Goal: Task Accomplishment & Management: Complete application form

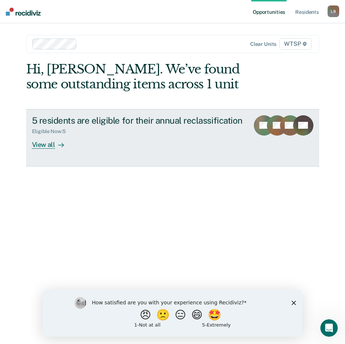
click at [34, 144] on div "View all" at bounding box center [52, 142] width 41 height 14
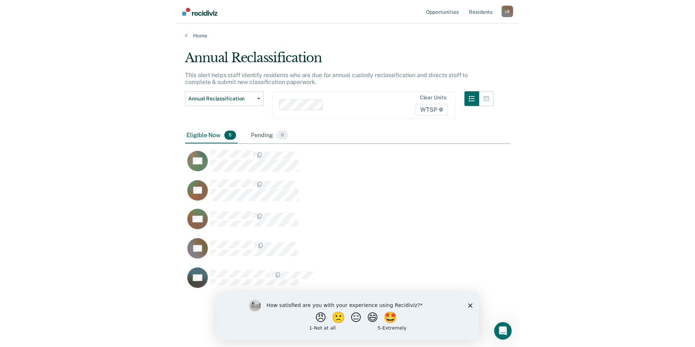
scroll to position [236, 317]
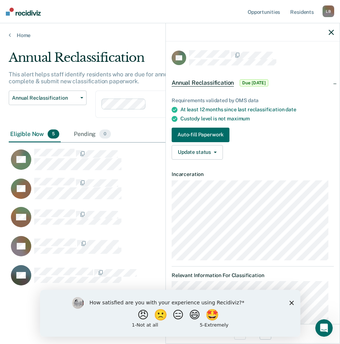
click at [289, 301] on icon "Close survey" at bounding box center [291, 302] width 4 height 4
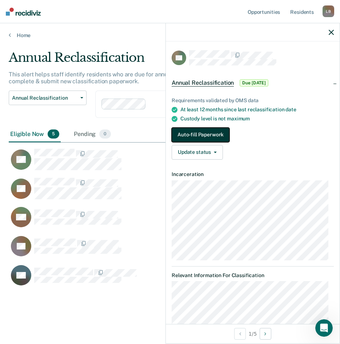
click at [181, 132] on button "Auto-fill Paperwork" at bounding box center [201, 135] width 58 height 15
click at [189, 133] on button "Auto-fill Paperwork" at bounding box center [201, 135] width 58 height 15
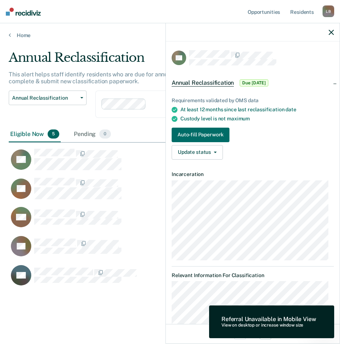
click at [76, 298] on div "Annual Reclassification This alert helps staff identify residents who are due f…" at bounding box center [170, 182] width 322 height 265
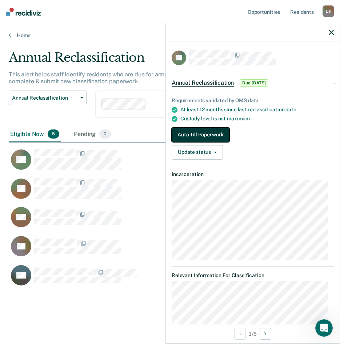
click at [196, 131] on button "Auto-fill Paperwork" at bounding box center [201, 135] width 58 height 15
click at [179, 131] on button "Auto-fill Paperwork" at bounding box center [201, 135] width 58 height 15
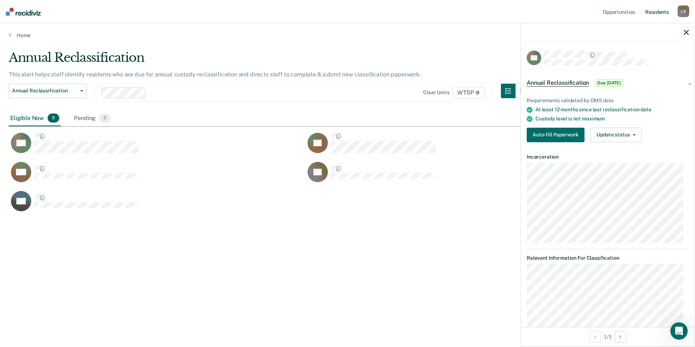
scroll to position [237, 672]
click at [345, 135] on button "Auto-fill Paperwork" at bounding box center [556, 135] width 58 height 15
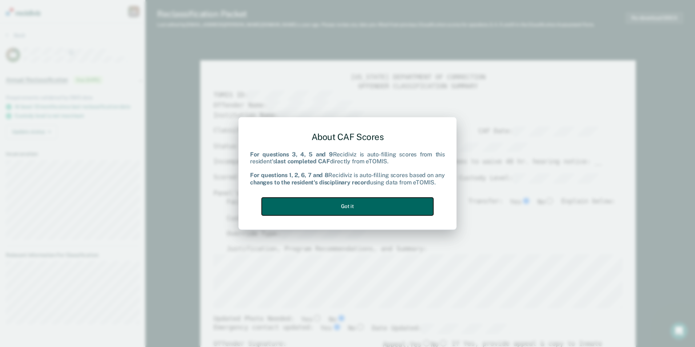
click at [345, 206] on button "Got it" at bounding box center [348, 206] width 172 height 18
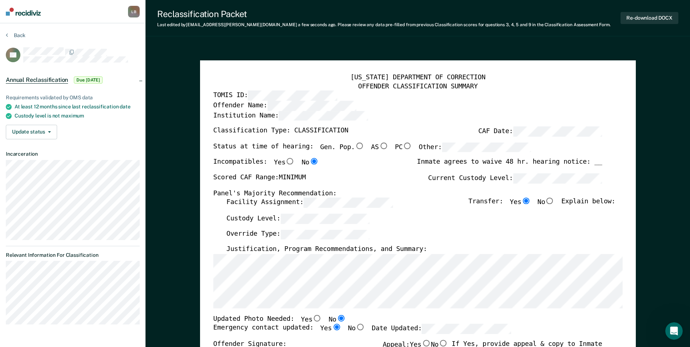
click at [345, 143] on input "Gen. Pop." at bounding box center [358, 146] width 9 height 7
type textarea "x"
radio input "true"
click at [345, 198] on input "No" at bounding box center [549, 201] width 9 height 7
type textarea "x"
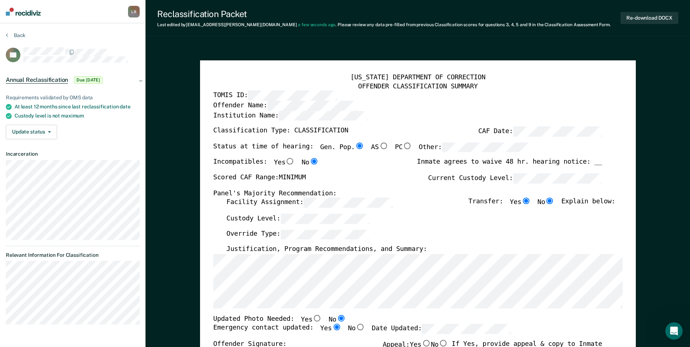
radio input "false"
radio input "true"
click at [9, 33] on button "Back" at bounding box center [16, 35] width 20 height 7
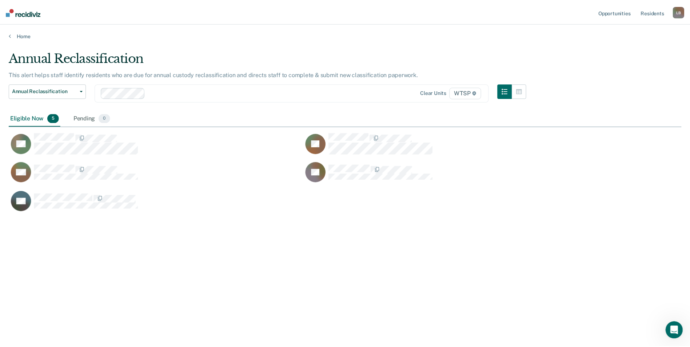
scroll to position [237, 672]
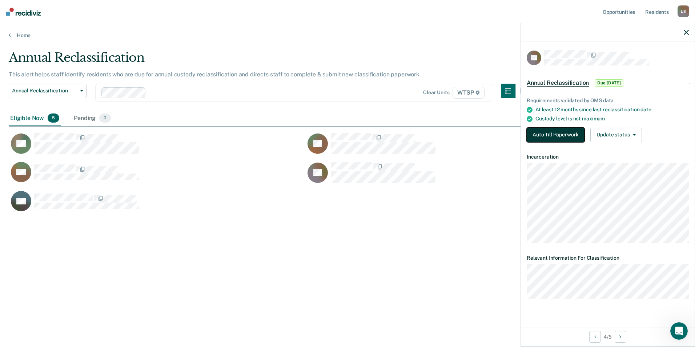
click at [345, 132] on button "Auto-fill Paperwork" at bounding box center [556, 135] width 58 height 15
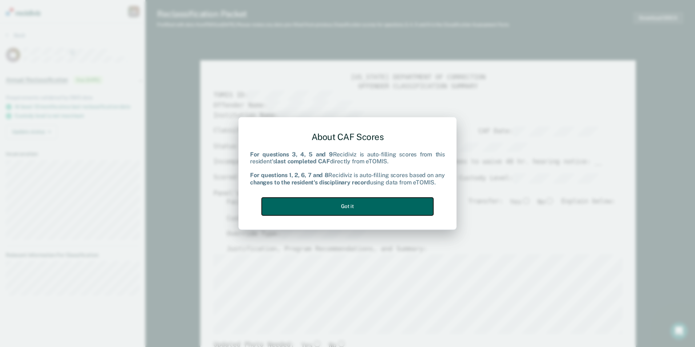
click at [345, 205] on button "Got it" at bounding box center [348, 206] width 172 height 18
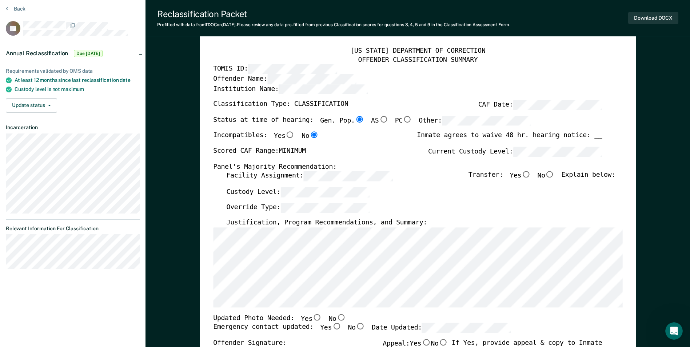
scroll to position [33, 0]
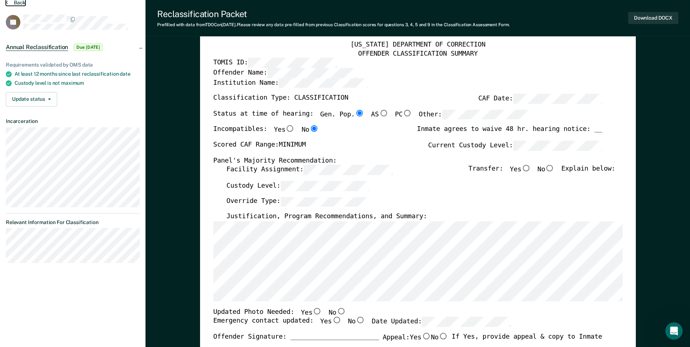
click at [6, 3] on icon at bounding box center [7, 2] width 2 height 6
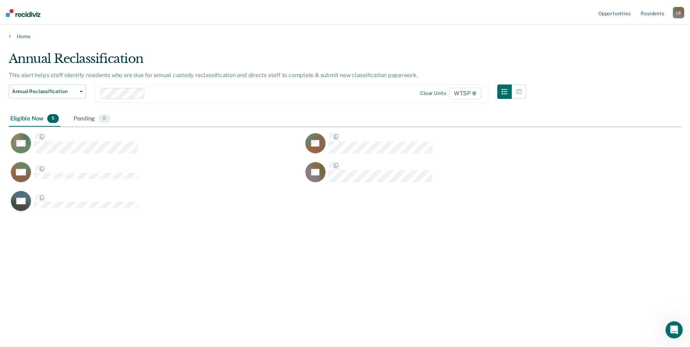
scroll to position [237, 672]
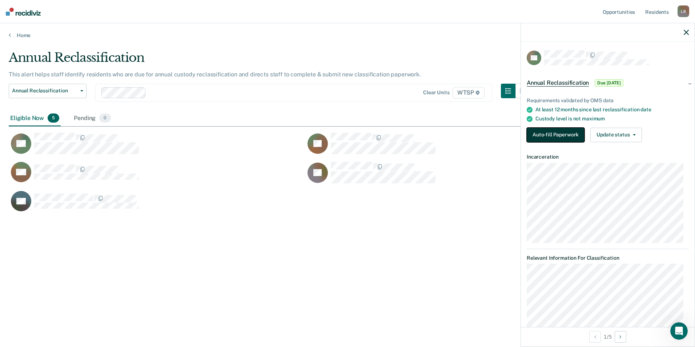
click at [345, 132] on button "Auto-fill Paperwork" at bounding box center [556, 135] width 58 height 15
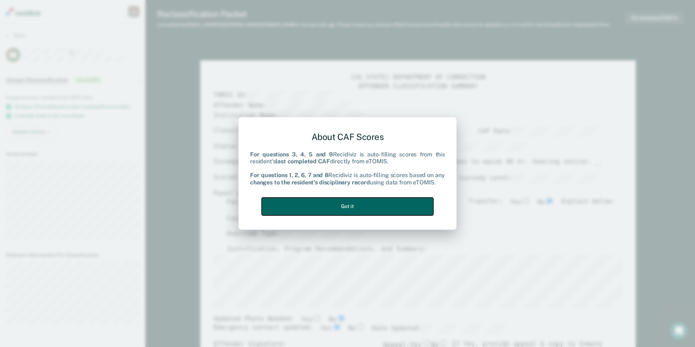
click at [345, 203] on button "Got it" at bounding box center [348, 206] width 172 height 18
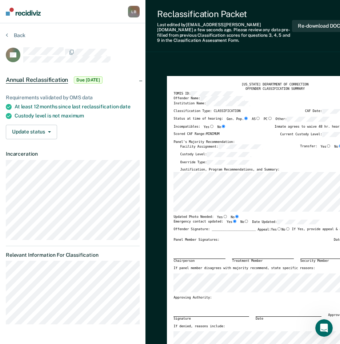
type textarea "x"
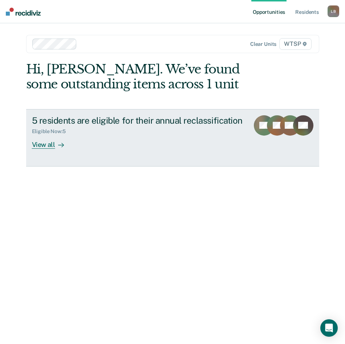
click at [51, 143] on div "View all" at bounding box center [52, 142] width 41 height 14
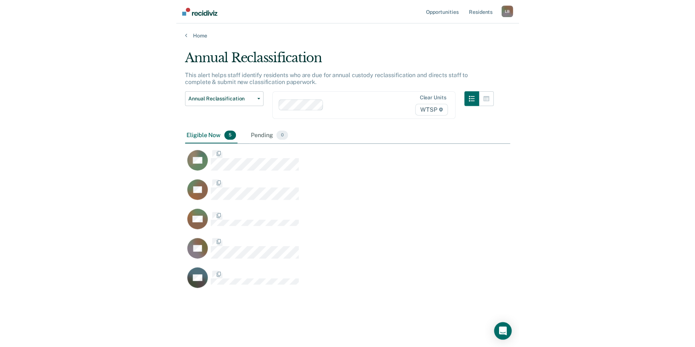
scroll to position [236, 317]
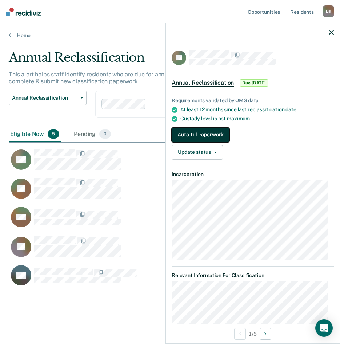
click at [206, 132] on button "Auto-fill Paperwork" at bounding box center [201, 135] width 58 height 15
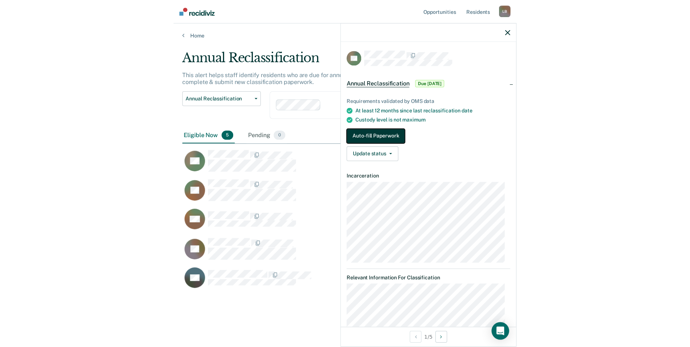
scroll to position [237, 672]
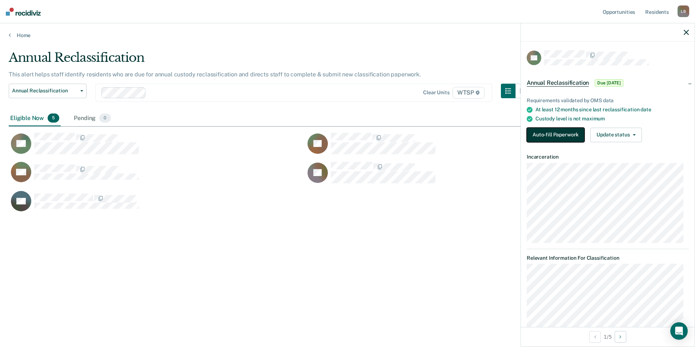
click at [345, 129] on button "Auto-fill Paperwork" at bounding box center [556, 135] width 58 height 15
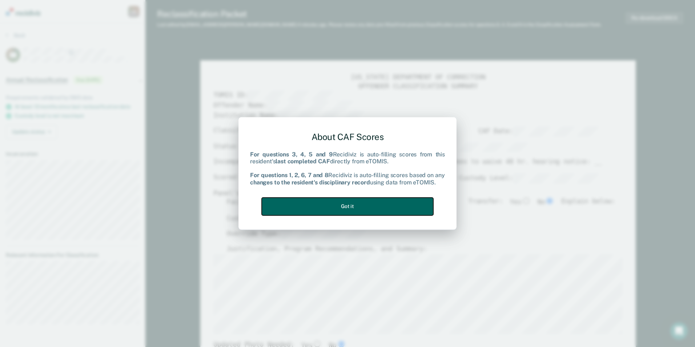
click at [345, 205] on button "Got it" at bounding box center [348, 206] width 172 height 18
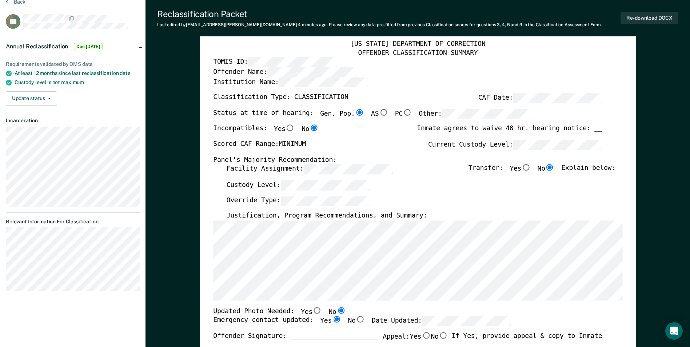
scroll to position [109, 0]
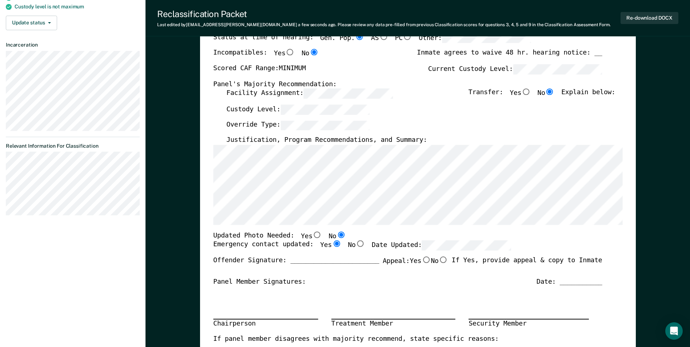
click at [345, 288] on div "Chairperson Treatment Member Security Member" at bounding box center [407, 310] width 389 height 49
click at [345, 296] on div "Chairperson Treatment Member Security Member" at bounding box center [407, 310] width 389 height 49
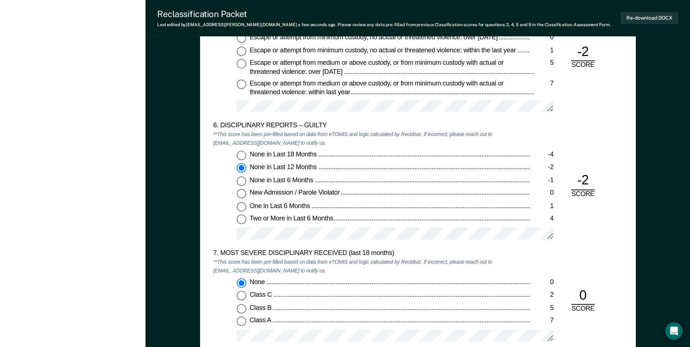
scroll to position [1236, 0]
click at [240, 180] on input "None in Last 6 Months -1" at bounding box center [241, 180] width 9 height 9
type textarea "x"
radio input "false"
radio input "true"
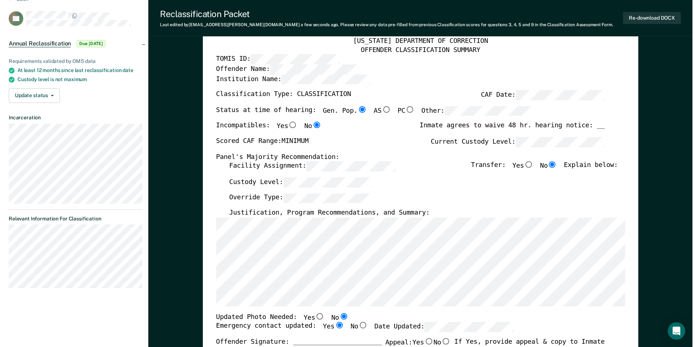
scroll to position [0, 0]
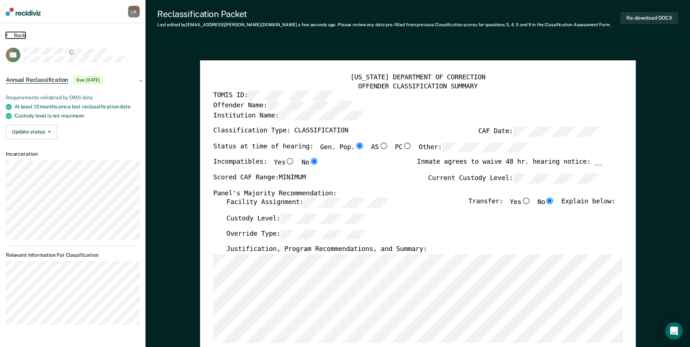
click at [13, 33] on button "Back" at bounding box center [16, 35] width 20 height 7
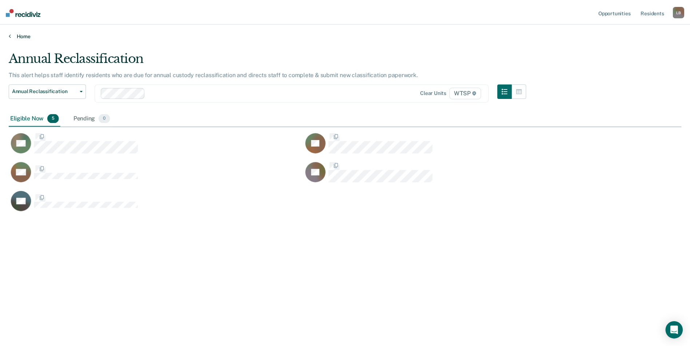
scroll to position [237, 672]
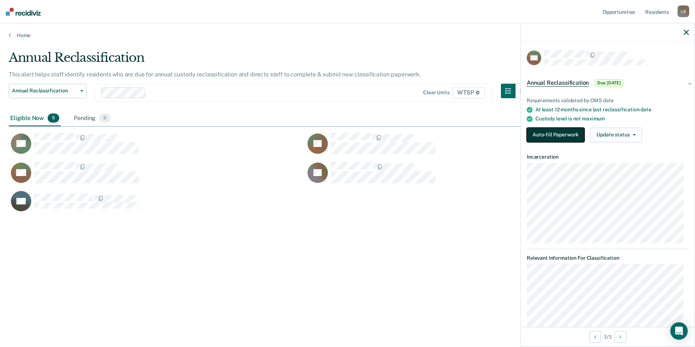
click at [345, 139] on button "Auto-fill Paperwork" at bounding box center [556, 135] width 58 height 15
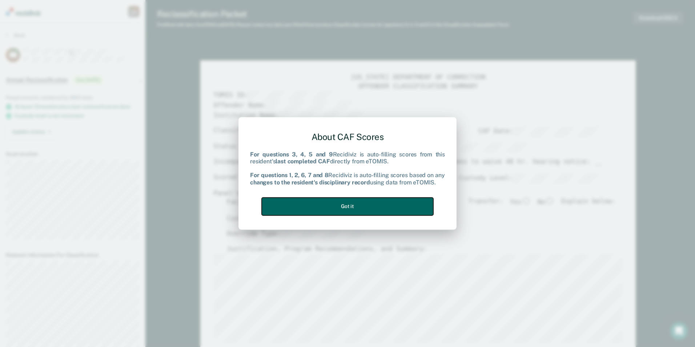
click at [345, 202] on button "Got it" at bounding box center [348, 206] width 172 height 18
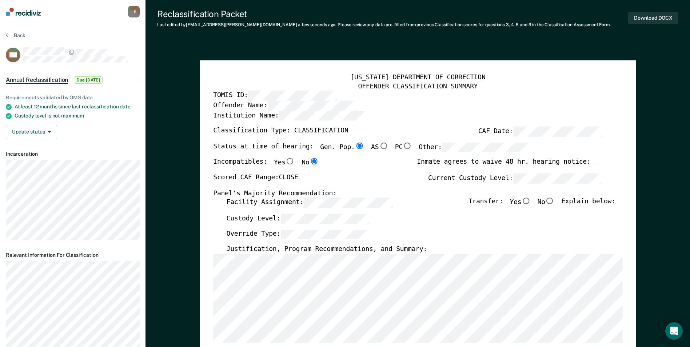
click at [345, 200] on input "No" at bounding box center [549, 201] width 9 height 7
type textarea "x"
radio input "true"
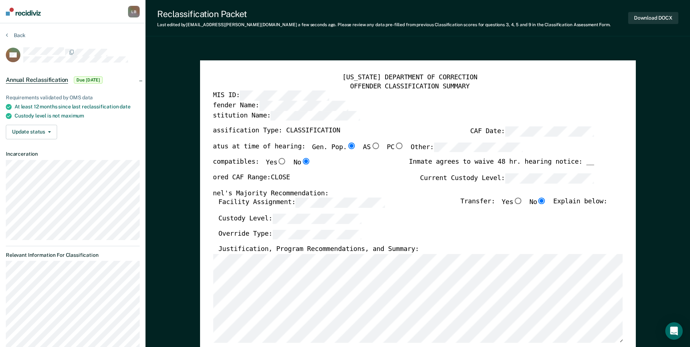
click at [210, 257] on div "[US_STATE] DEPARTMENT OF CORRECTION OFFENDER CLASSIFICATION SUMMARY TOMIS ID: O…" at bounding box center [418, 344] width 436 height 568
click at [1, 32] on section "Back NG Annual Reclassification Due [DATE] Requirements validated by OMS data A…" at bounding box center [72, 259] width 145 height 473
click at [7, 35] on icon at bounding box center [7, 35] width 2 height 6
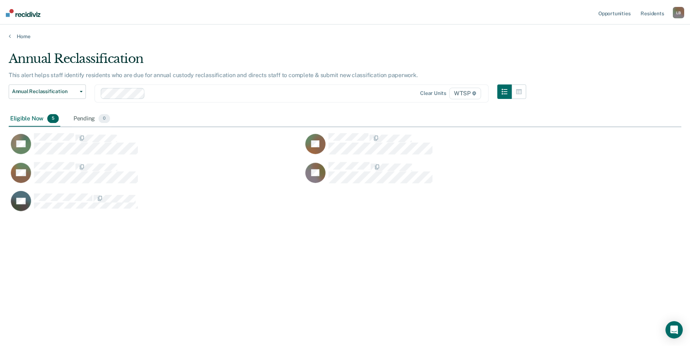
scroll to position [237, 672]
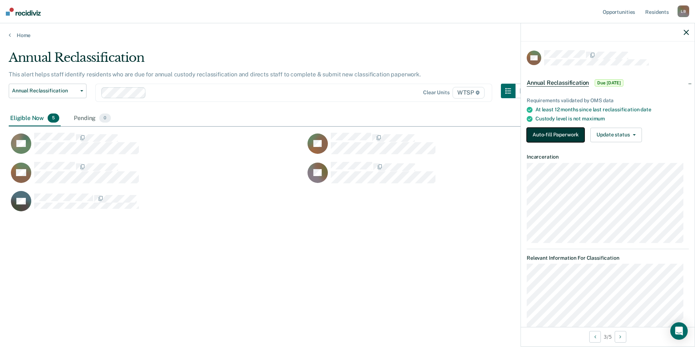
click at [345, 134] on button "Auto-fill Paperwork" at bounding box center [556, 135] width 58 height 15
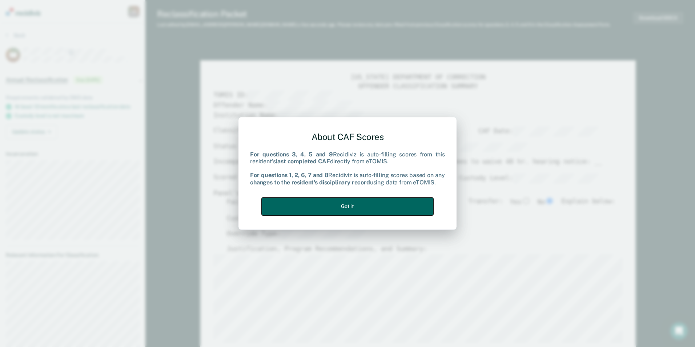
click at [293, 207] on button "Got it" at bounding box center [348, 206] width 172 height 18
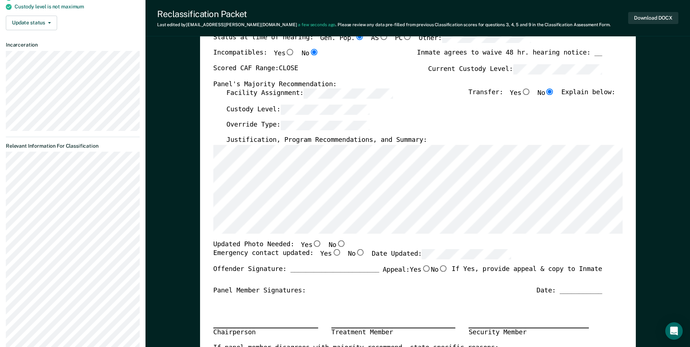
scroll to position [145, 0]
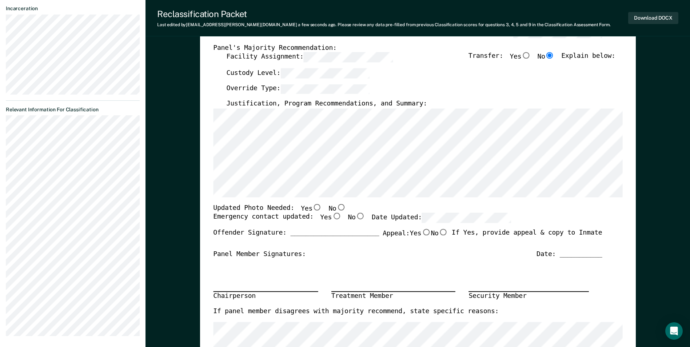
click at [345, 253] on div "Panel Member Signatures: Date: ___________" at bounding box center [407, 254] width 389 height 9
click at [336, 205] on input "No" at bounding box center [340, 207] width 9 height 7
type textarea "x"
radio input "true"
click at [332, 218] on input "Yes" at bounding box center [336, 216] width 9 height 7
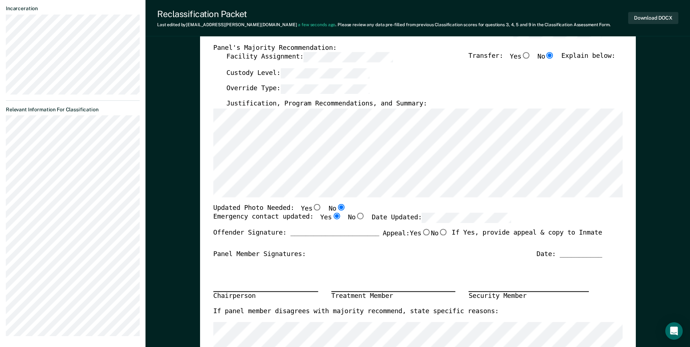
type textarea "x"
radio input "true"
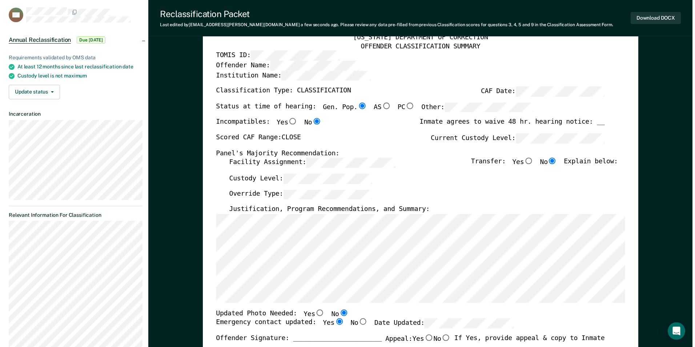
scroll to position [0, 0]
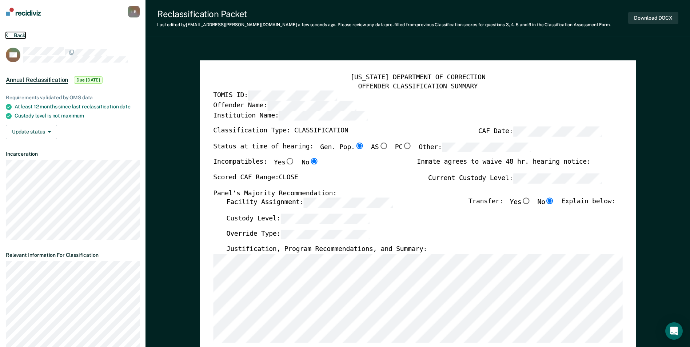
click at [9, 32] on button "Back" at bounding box center [16, 35] width 20 height 7
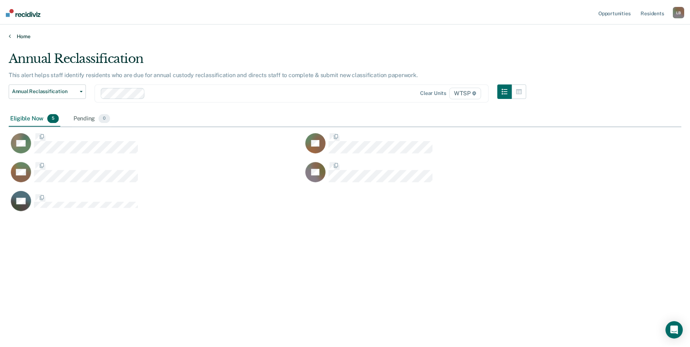
scroll to position [237, 672]
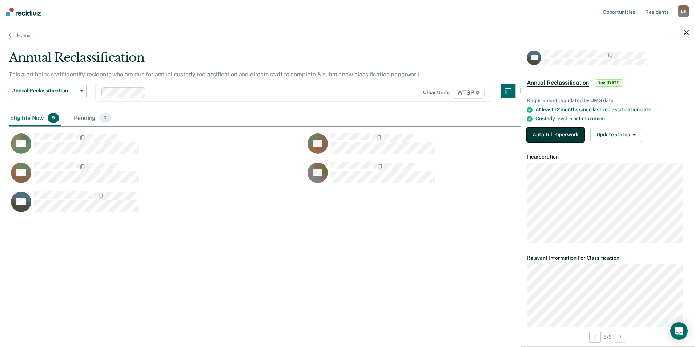
click at [345, 132] on button "Auto-fill Paperwork" at bounding box center [556, 135] width 58 height 15
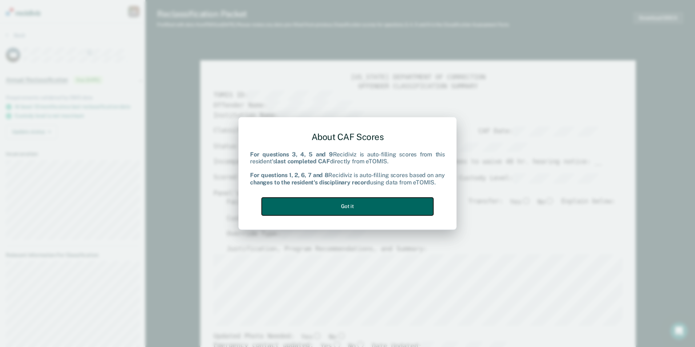
click at [345, 209] on button "Got it" at bounding box center [348, 206] width 172 height 18
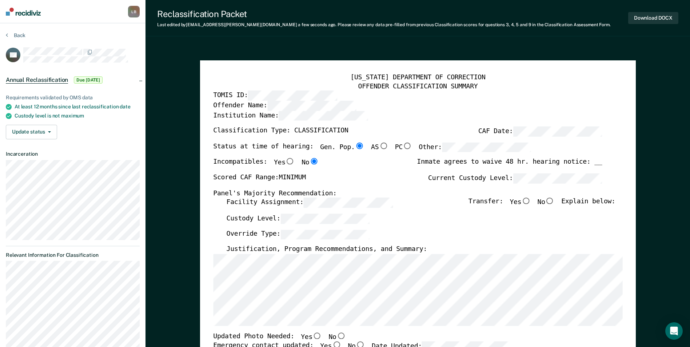
click at [345, 201] on input "No" at bounding box center [549, 201] width 9 height 7
type textarea "x"
radio input "true"
click at [345, 227] on div "Custody Level:" at bounding box center [420, 222] width 389 height 16
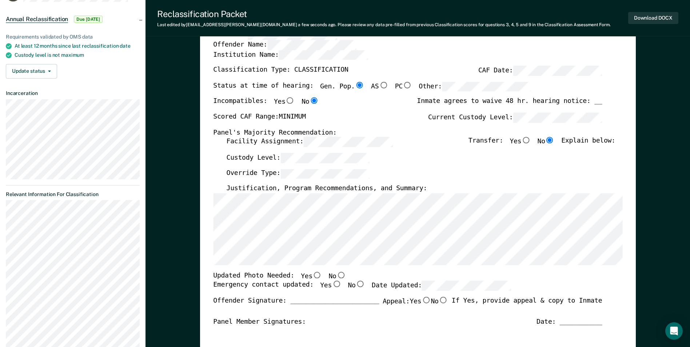
scroll to position [73, 0]
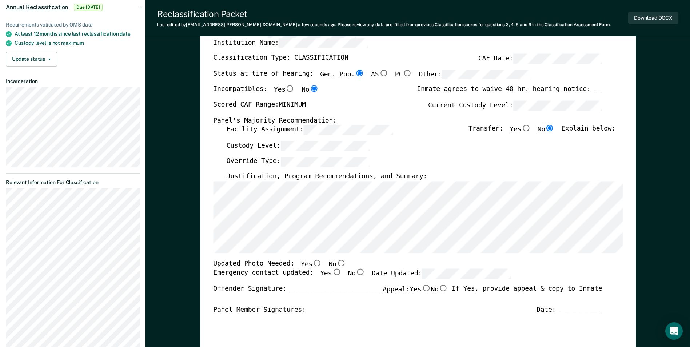
click at [336, 261] on input "No" at bounding box center [340, 263] width 9 height 7
type textarea "x"
radio input "true"
click at [332, 272] on input "Yes" at bounding box center [336, 272] width 9 height 7
type textarea "x"
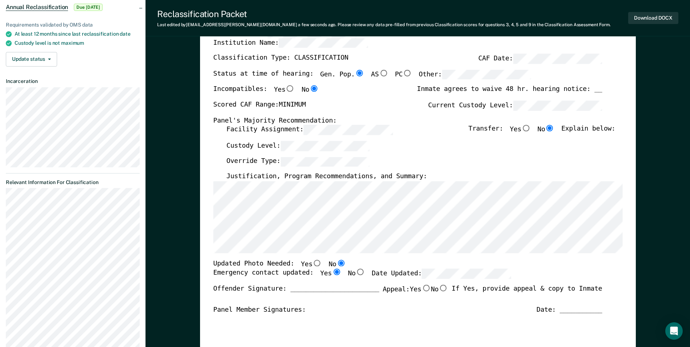
radio input "true"
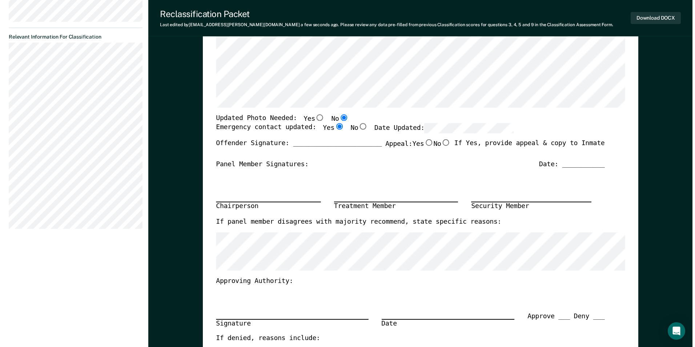
scroll to position [0, 0]
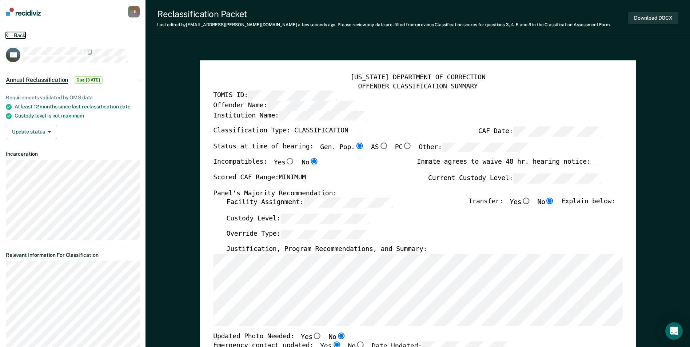
click at [10, 36] on button "Back" at bounding box center [16, 35] width 20 height 7
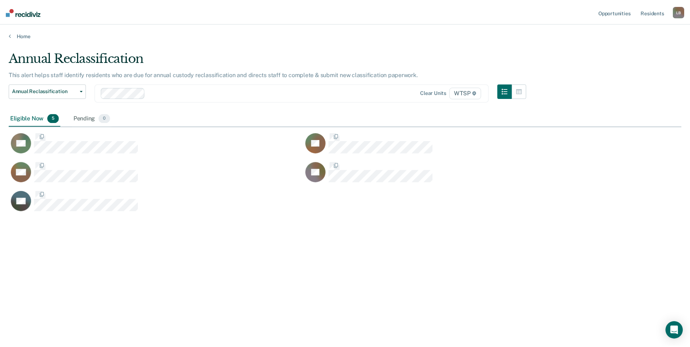
scroll to position [237, 672]
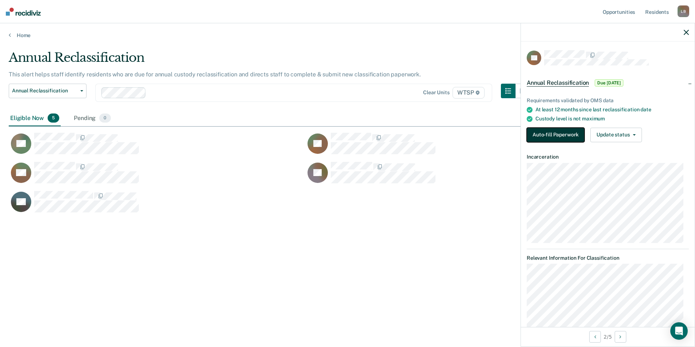
click at [345, 132] on button "Auto-fill Paperwork" at bounding box center [556, 135] width 58 height 15
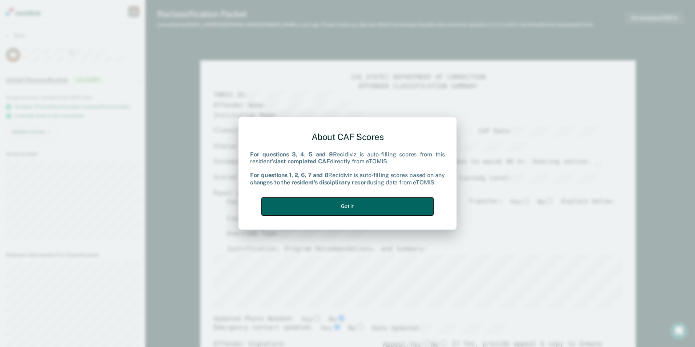
click at [345, 209] on button "Got it" at bounding box center [348, 206] width 172 height 18
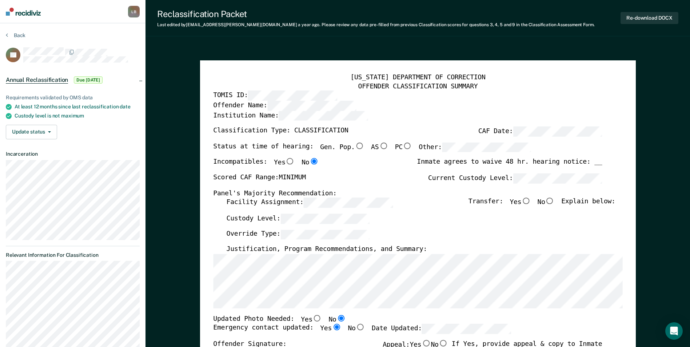
click at [345, 147] on input "Gen. Pop." at bounding box center [358, 146] width 9 height 7
type textarea "x"
radio input "true"
click at [345, 202] on input "No" at bounding box center [549, 201] width 9 height 7
type textarea "x"
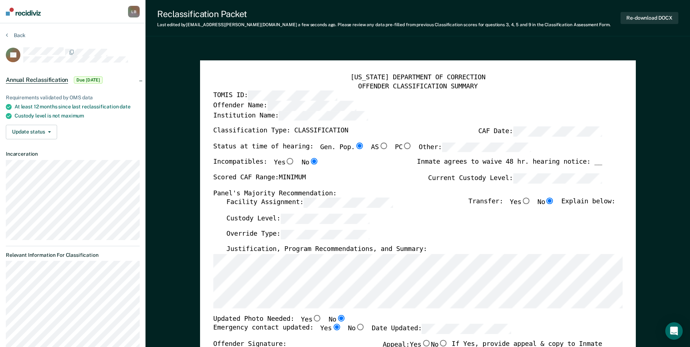
radio input "true"
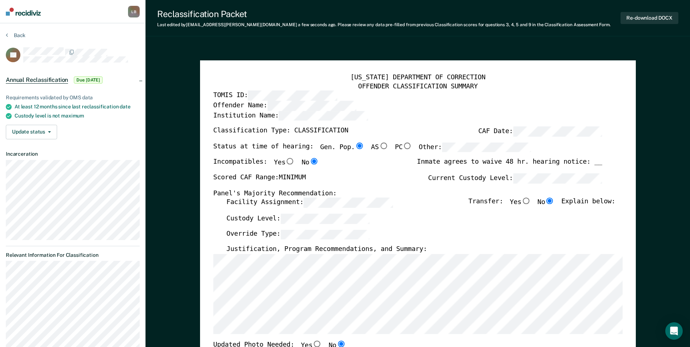
click at [345, 229] on div "Custody Level:" at bounding box center [420, 222] width 389 height 16
click at [345, 223] on div "Custody Level:" at bounding box center [420, 222] width 389 height 16
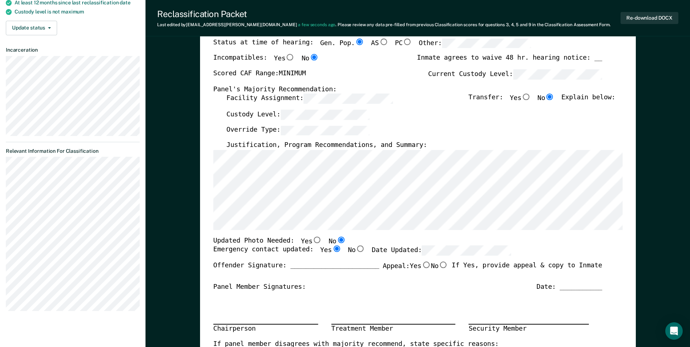
scroll to position [109, 0]
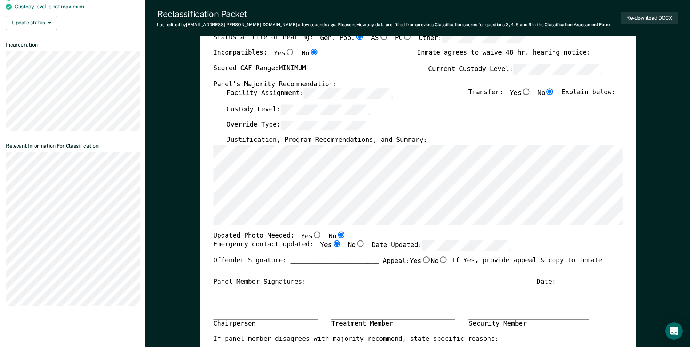
click at [345, 244] on label "Date Updated:" at bounding box center [441, 246] width 139 height 10
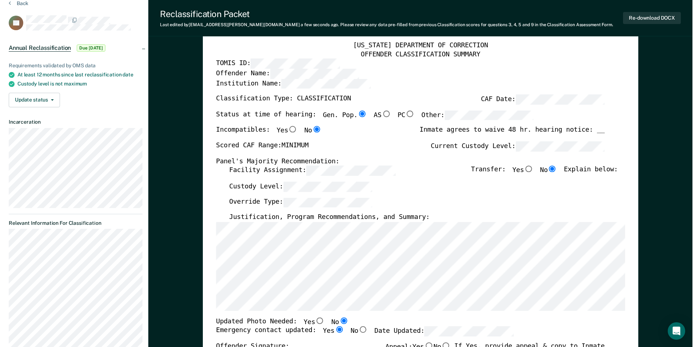
scroll to position [0, 0]
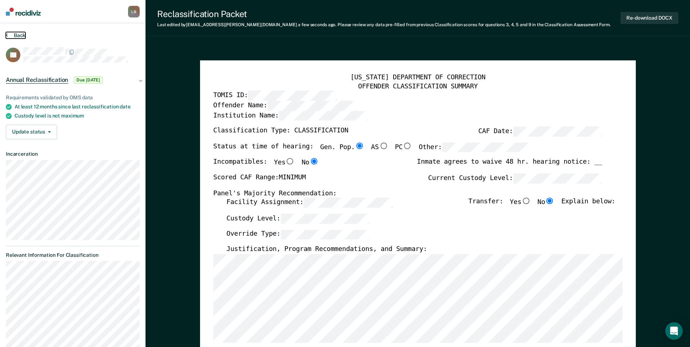
click at [9, 36] on button "Back" at bounding box center [16, 35] width 20 height 7
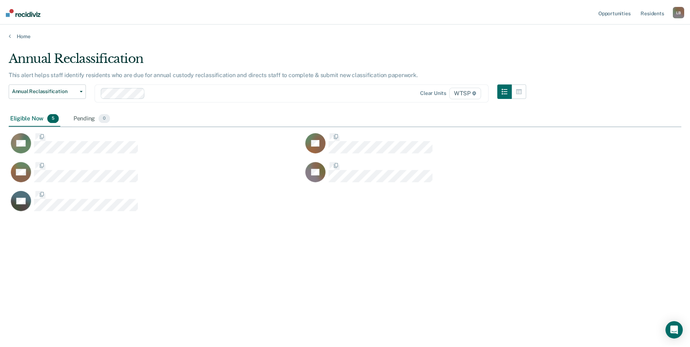
scroll to position [237, 672]
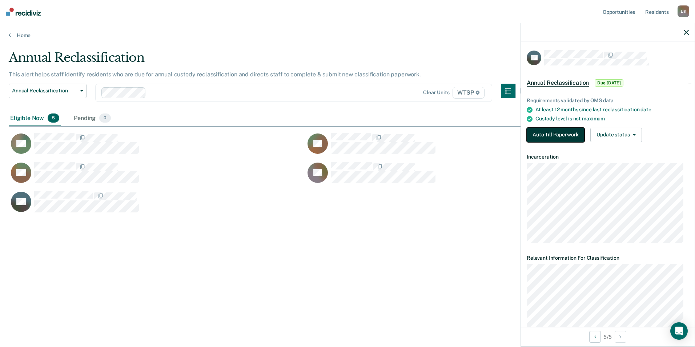
click at [345, 130] on button "Auto-fill Paperwork" at bounding box center [556, 135] width 58 height 15
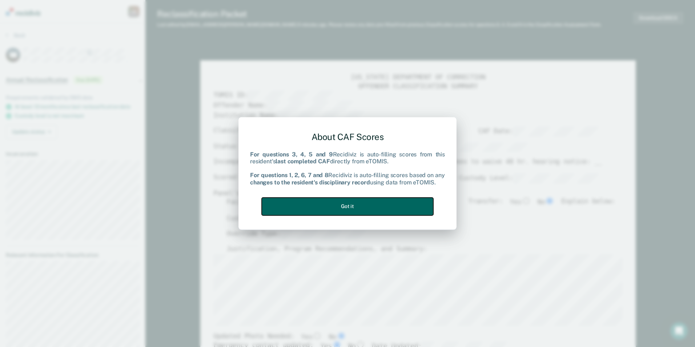
click at [345, 209] on button "Got it" at bounding box center [348, 206] width 172 height 18
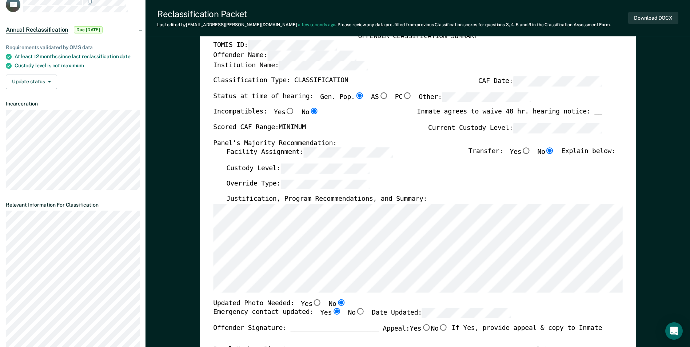
scroll to position [36, 0]
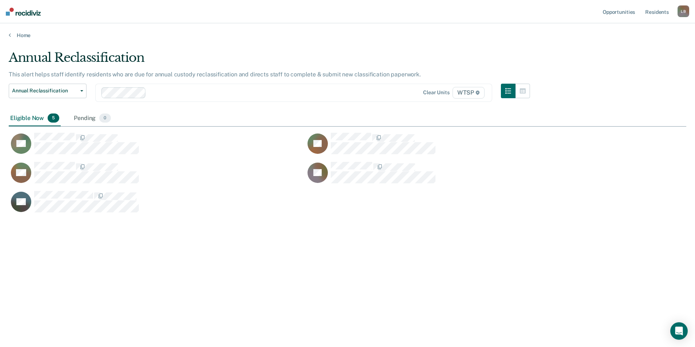
scroll to position [237, 672]
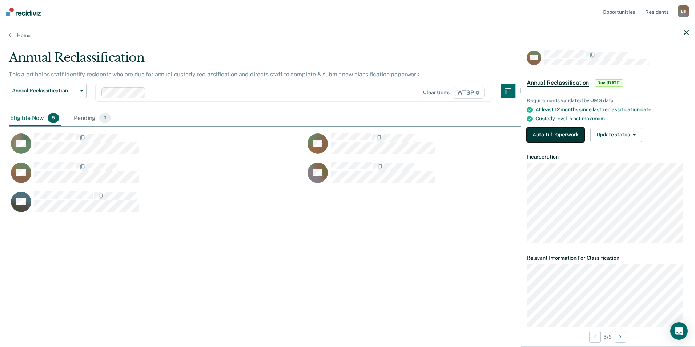
click at [345, 136] on button "Auto-fill Paperwork" at bounding box center [556, 135] width 58 height 15
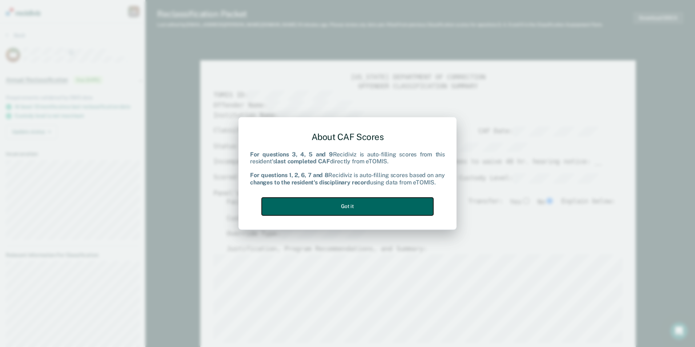
click at [345, 214] on button "Got it" at bounding box center [348, 206] width 172 height 18
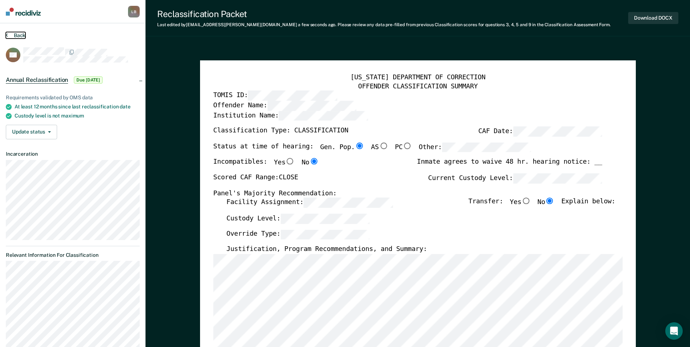
click at [6, 34] on icon at bounding box center [7, 35] width 2 height 6
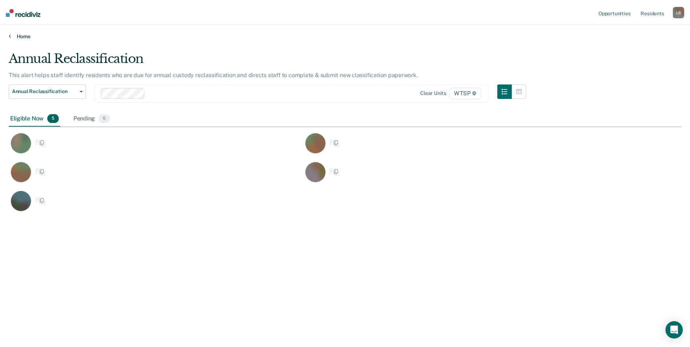
scroll to position [237, 672]
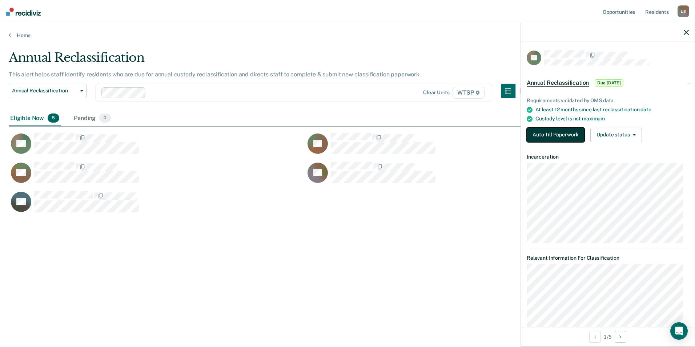
click at [345, 136] on button "Auto-fill Paperwork" at bounding box center [556, 135] width 58 height 15
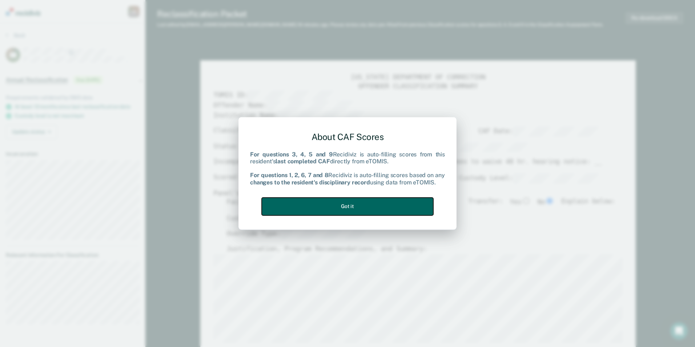
click at [345, 208] on button "Got it" at bounding box center [348, 206] width 172 height 18
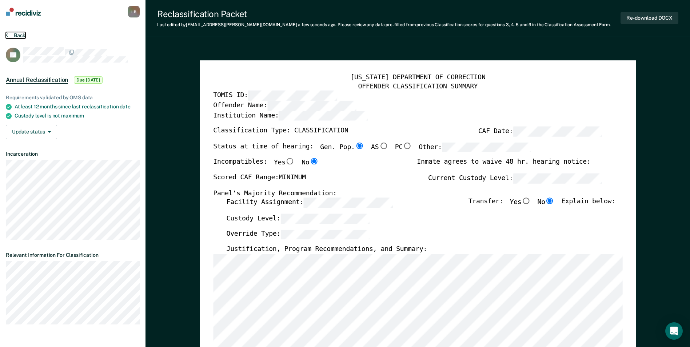
click at [11, 34] on button "Back" at bounding box center [16, 35] width 20 height 7
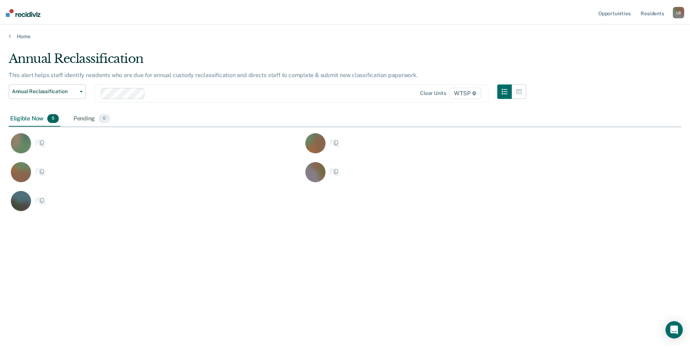
scroll to position [237, 672]
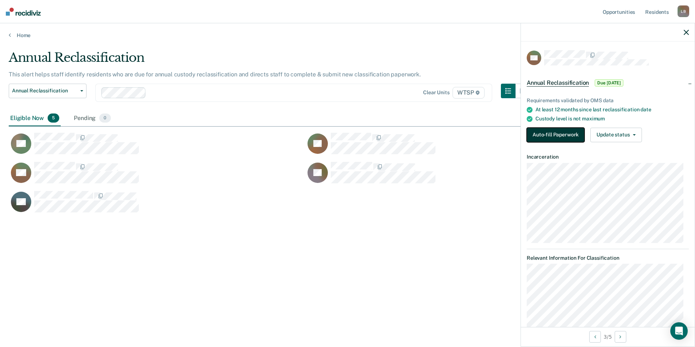
click at [345, 136] on button "Auto-fill Paperwork" at bounding box center [556, 135] width 58 height 15
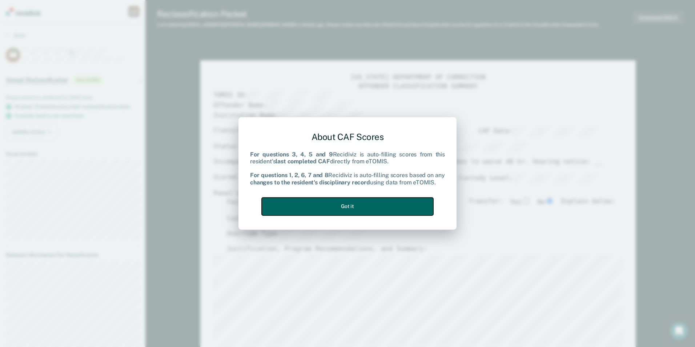
click at [345, 203] on button "Got it" at bounding box center [348, 206] width 172 height 18
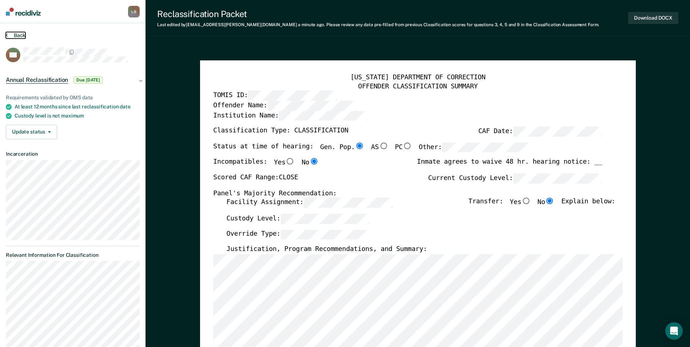
click at [11, 34] on button "Back" at bounding box center [16, 35] width 20 height 7
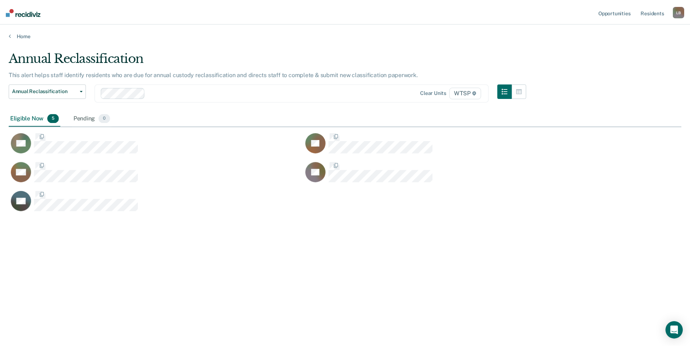
scroll to position [237, 672]
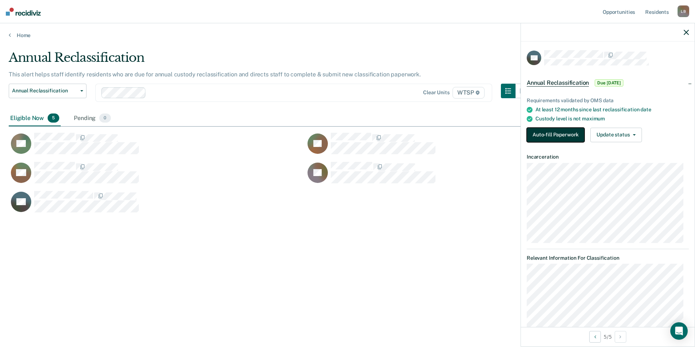
click at [345, 137] on button "Auto-fill Paperwork" at bounding box center [556, 135] width 58 height 15
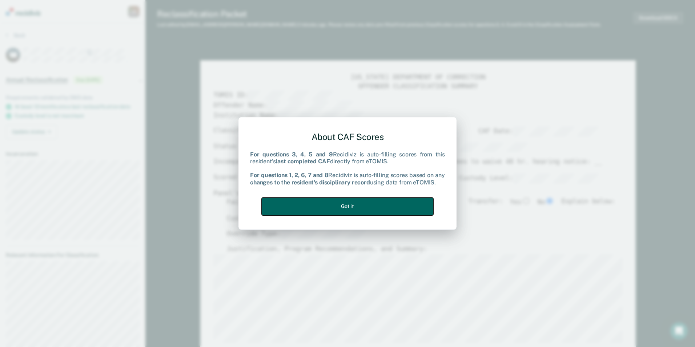
click at [345, 202] on button "Got it" at bounding box center [348, 206] width 172 height 18
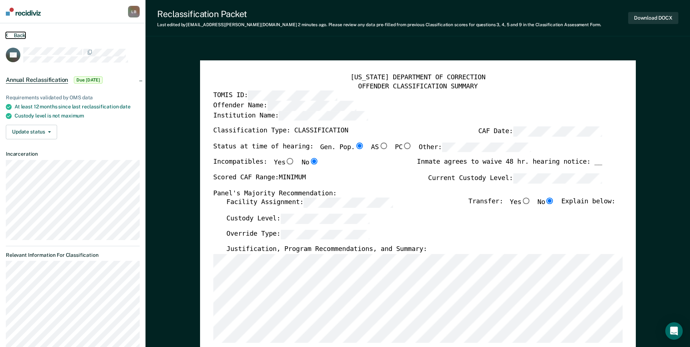
click at [13, 36] on button "Back" at bounding box center [16, 35] width 20 height 7
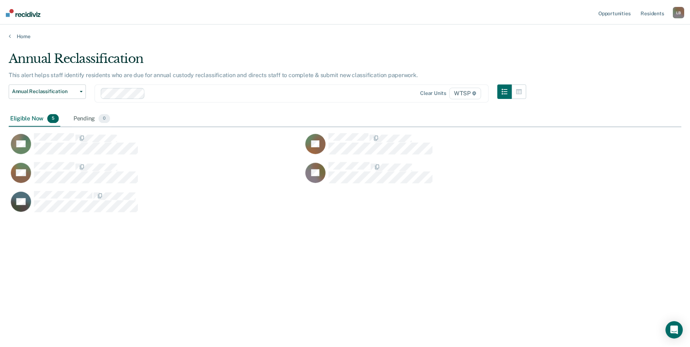
scroll to position [237, 672]
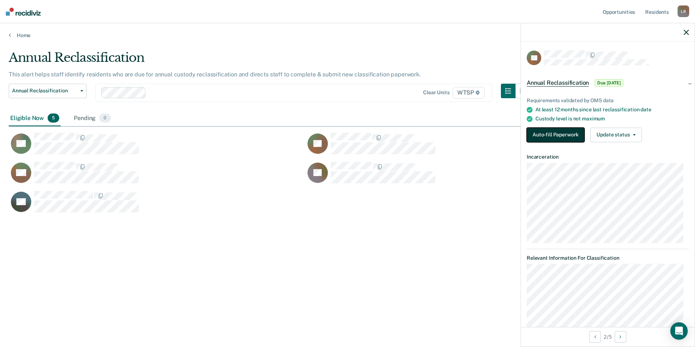
click at [345, 133] on button "Auto-fill Paperwork" at bounding box center [556, 135] width 58 height 15
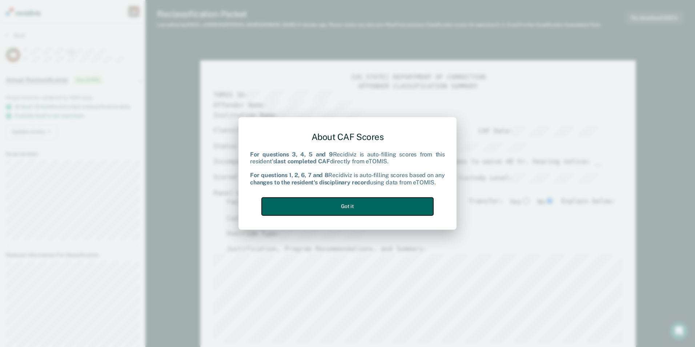
click at [345, 207] on button "Got it" at bounding box center [348, 206] width 172 height 18
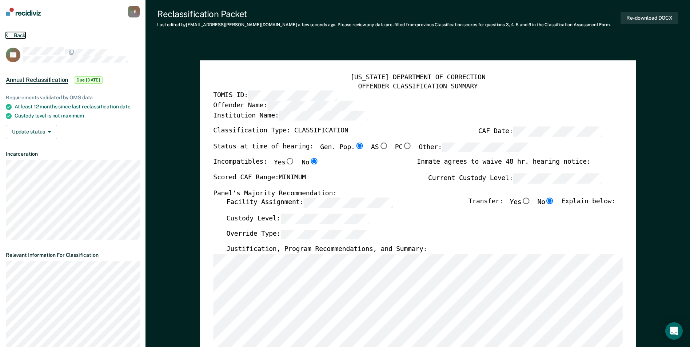
click at [10, 37] on button "Back" at bounding box center [16, 35] width 20 height 7
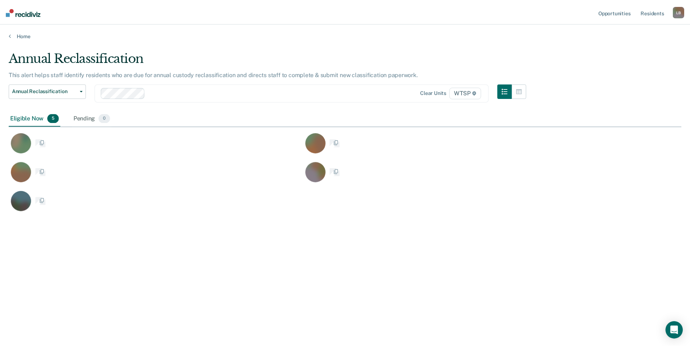
scroll to position [237, 672]
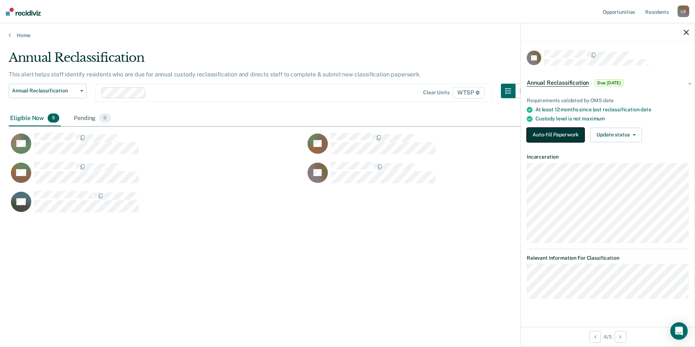
click at [345, 133] on button "Auto-fill Paperwork" at bounding box center [556, 135] width 58 height 15
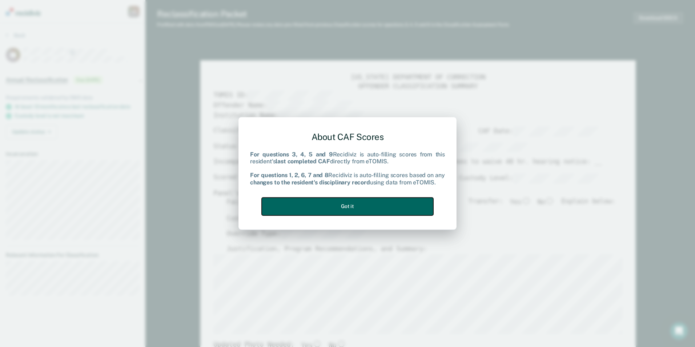
click at [345, 210] on button "Got it" at bounding box center [348, 206] width 172 height 18
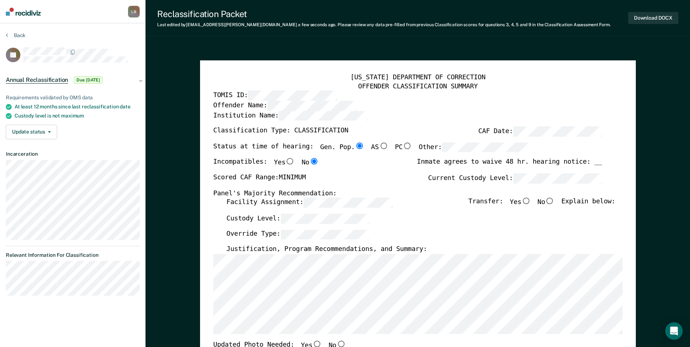
click at [345, 200] on input "No" at bounding box center [549, 201] width 9 height 7
type textarea "x"
radio input "true"
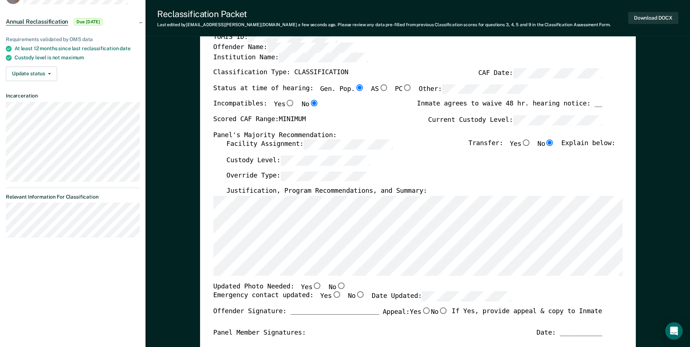
scroll to position [73, 0]
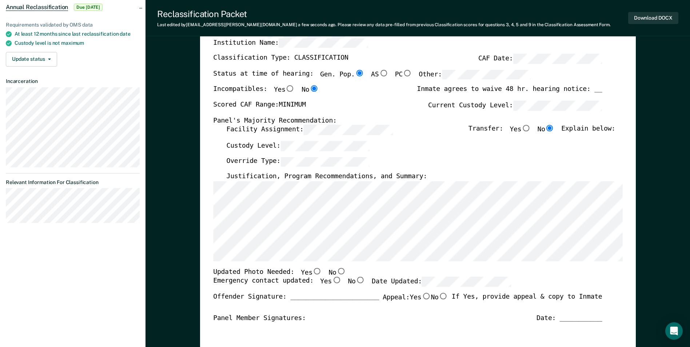
click at [336, 271] on input "No" at bounding box center [340, 271] width 9 height 7
type textarea "x"
radio input "true"
click at [332, 281] on input "Yes" at bounding box center [336, 280] width 9 height 7
type textarea "x"
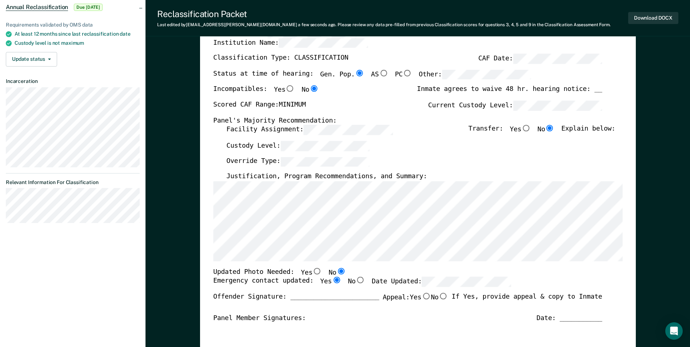
radio input "true"
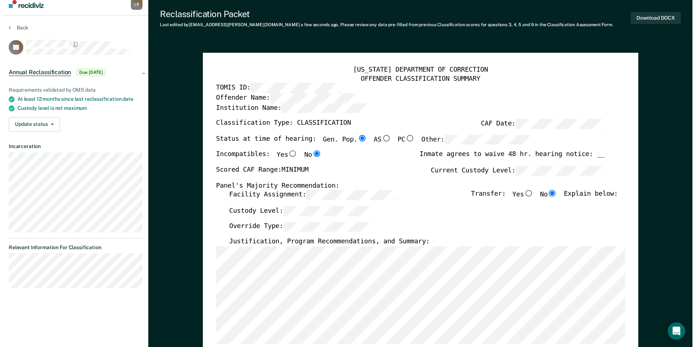
scroll to position [0, 0]
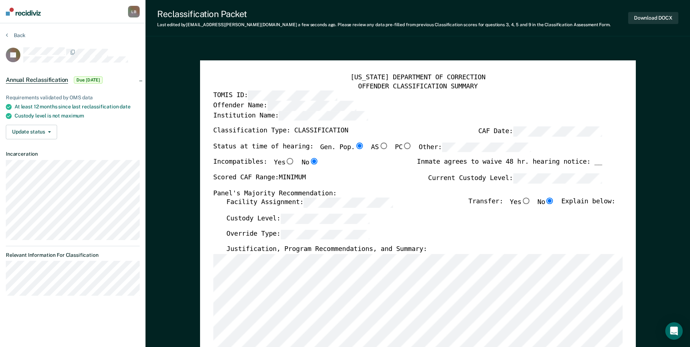
click at [5, 33] on section "Back TT Annual Reclassification Due [DATE] Requirements validated by OMS data A…" at bounding box center [72, 166] width 145 height 287
click at [8, 36] on icon at bounding box center [7, 35] width 2 height 6
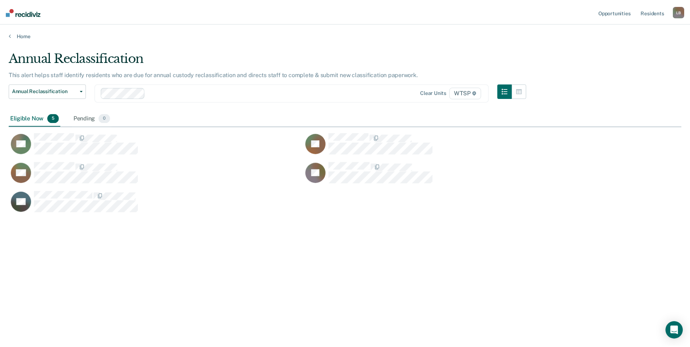
scroll to position [237, 672]
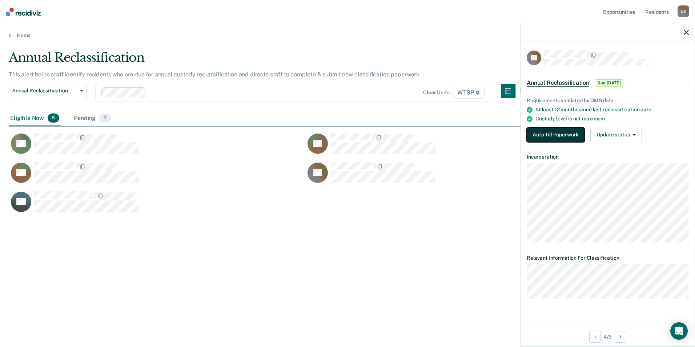
click at [345, 132] on button "Auto-fill Paperwork" at bounding box center [556, 135] width 58 height 15
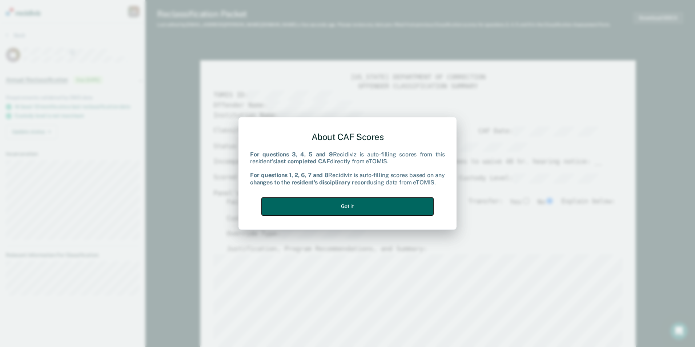
click at [345, 213] on button "Got it" at bounding box center [348, 206] width 172 height 18
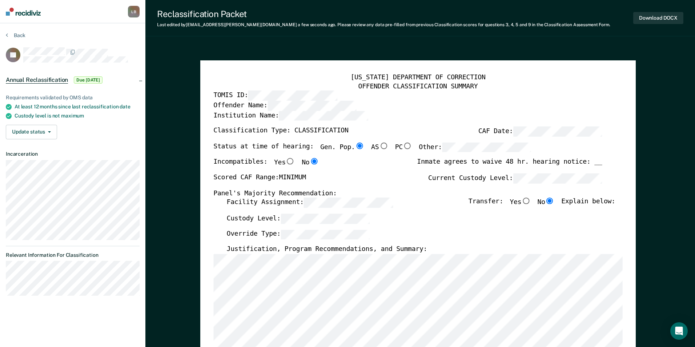
type textarea "x"
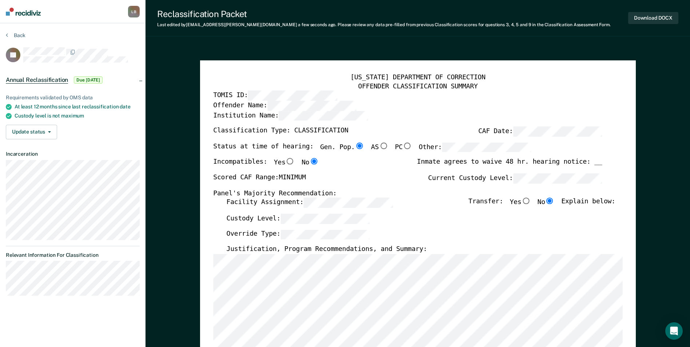
click at [2, 34] on section "Back TT Annual Reclassification Due [DATE] Requirements validated by OMS data A…" at bounding box center [72, 166] width 145 height 287
click at [7, 35] on icon at bounding box center [7, 35] width 2 height 6
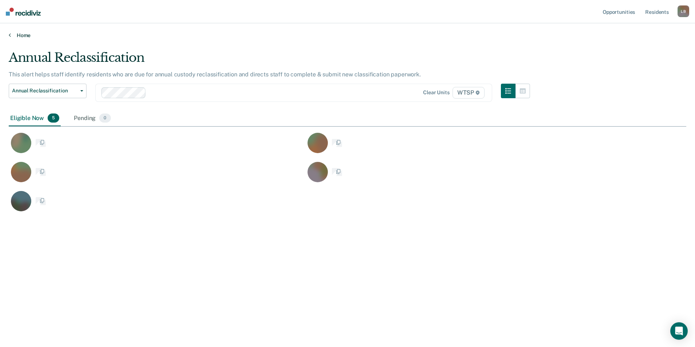
scroll to position [237, 672]
